Goal: Use online tool/utility: Utilize a website feature to perform a specific function

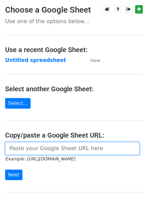
click at [29, 152] on input "url" at bounding box center [72, 148] width 135 height 13
paste input "[URL][DOMAIN_NAME]"
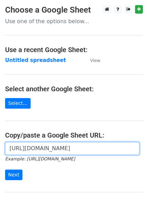
scroll to position [0, 205]
type input "[URL][DOMAIN_NAME]"
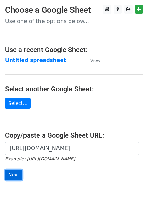
scroll to position [0, 0]
click at [14, 173] on input "Next" at bounding box center [13, 175] width 17 height 11
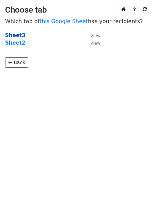
click at [10, 35] on strong "Sheet3" at bounding box center [15, 35] width 20 height 6
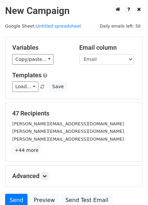
scroll to position [58, 0]
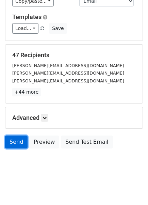
click at [16, 140] on link "Send" at bounding box center [16, 142] width 23 height 13
